Goal: Feedback & Contribution: Submit feedback/report problem

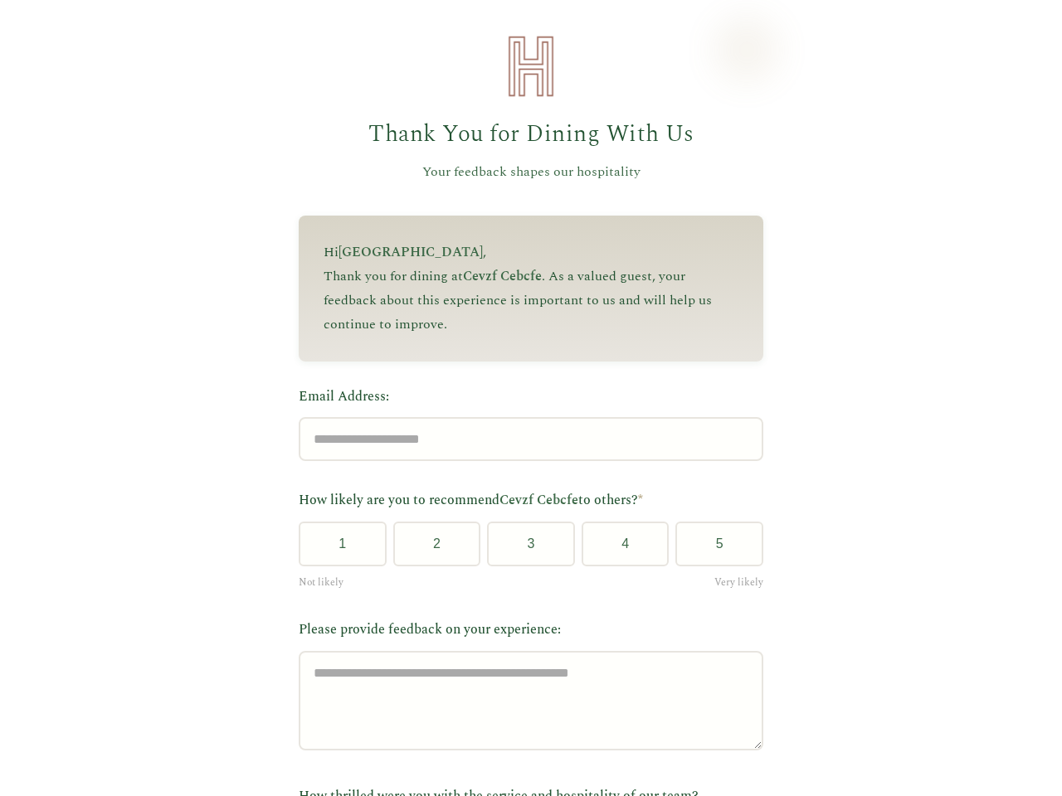
click at [524, 398] on label "Email Address:" at bounding box center [531, 398] width 465 height 22
click at [524, 417] on input "Email Address:" at bounding box center [531, 439] width 465 height 44
click at [524, 398] on label "Email Address:" at bounding box center [531, 398] width 465 height 22
click at [524, 417] on input "Email Address:" at bounding box center [531, 439] width 465 height 44
click at [336, 550] on button "1" at bounding box center [343, 544] width 88 height 45
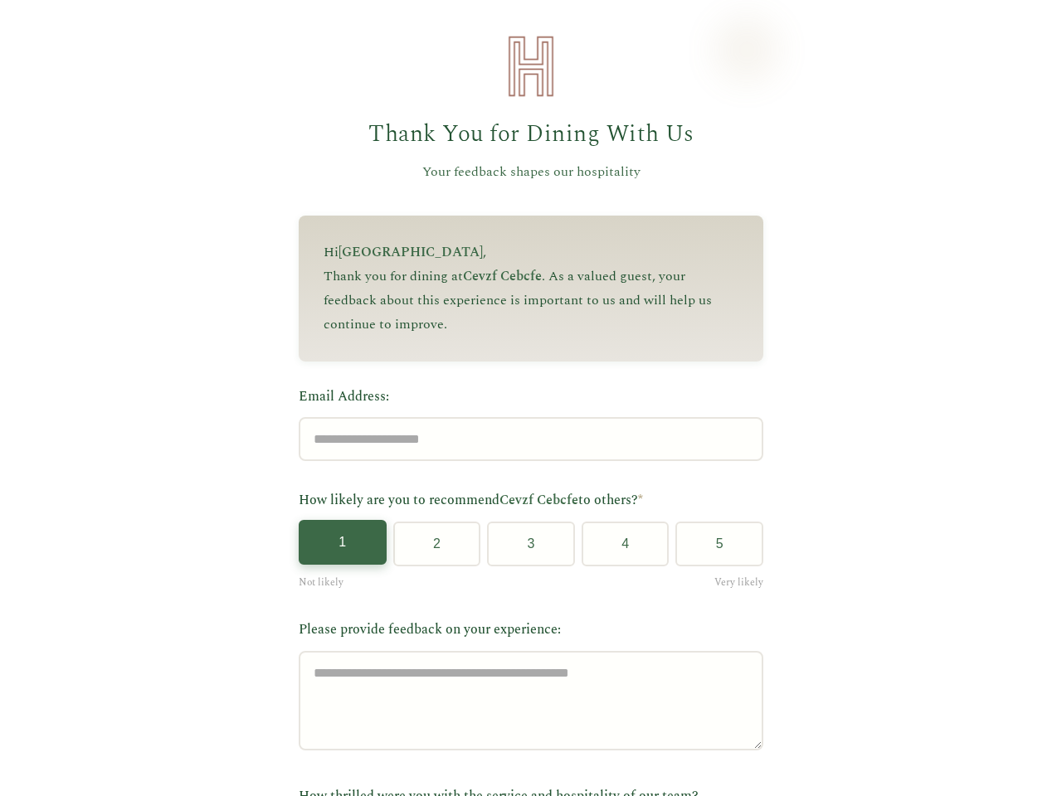
click at [430, 550] on button "2" at bounding box center [437, 544] width 88 height 45
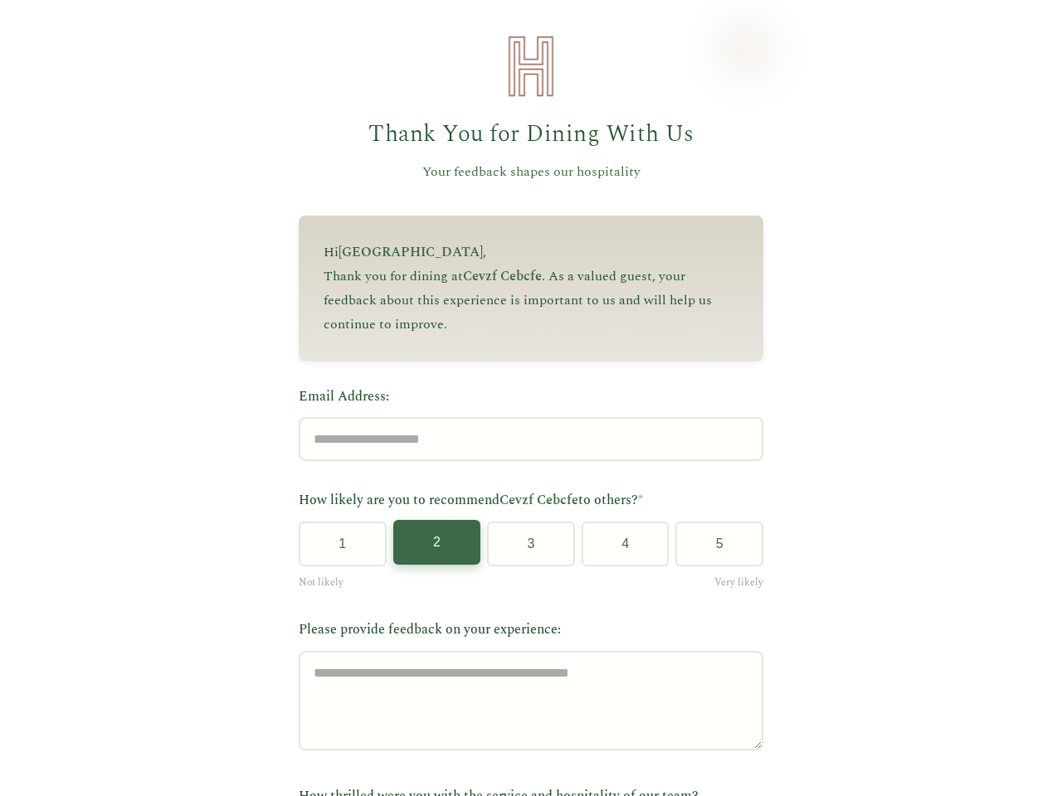
click at [524, 550] on button "3" at bounding box center [531, 544] width 88 height 45
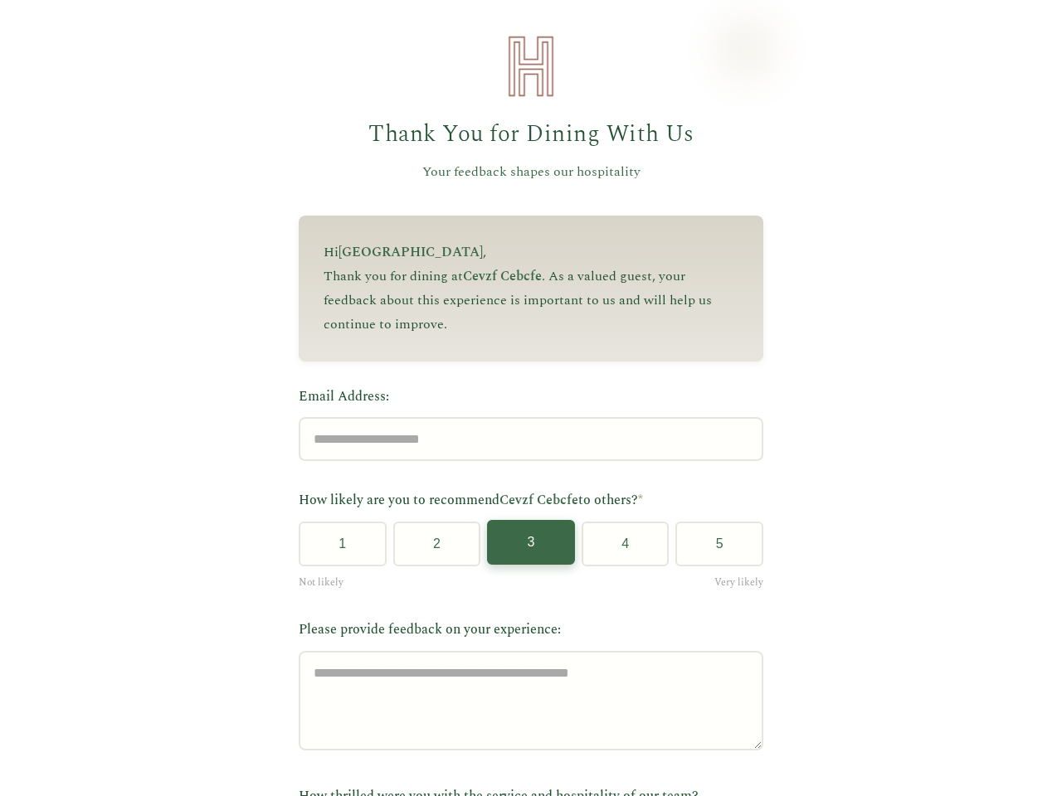
click at [618, 550] on button "4" at bounding box center [626, 544] width 88 height 45
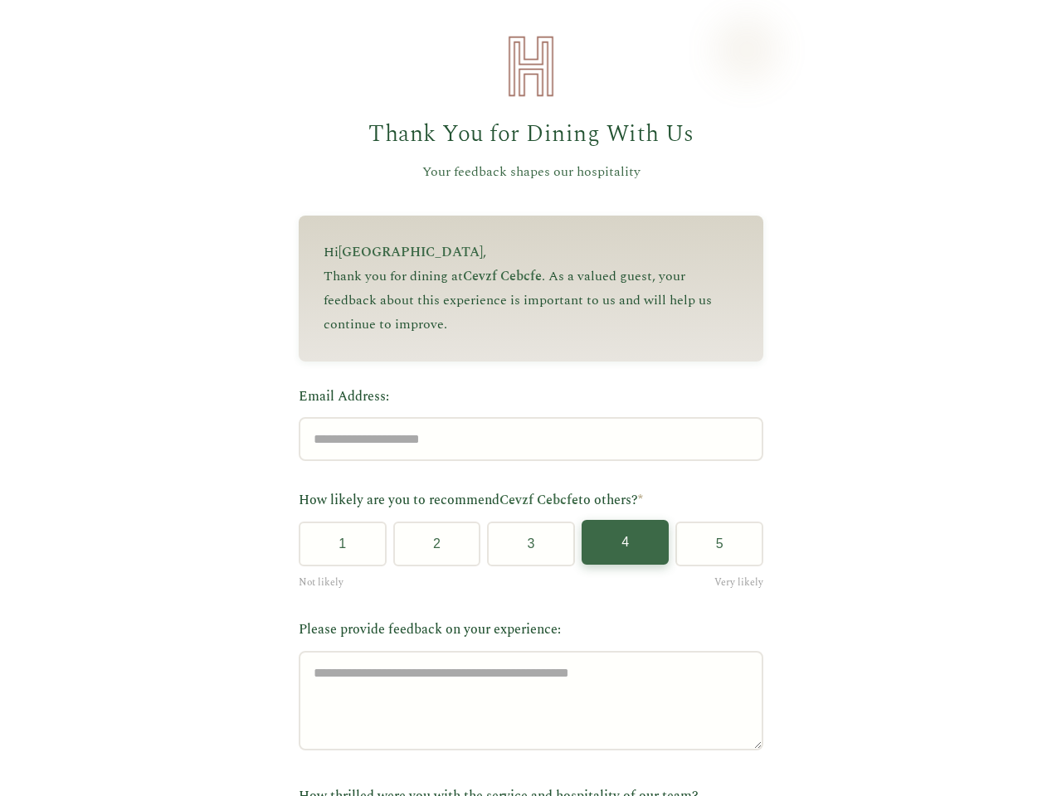
click at [713, 550] on button "5" at bounding box center [719, 544] width 88 height 45
